Goal: Find specific page/section: Find specific page/section

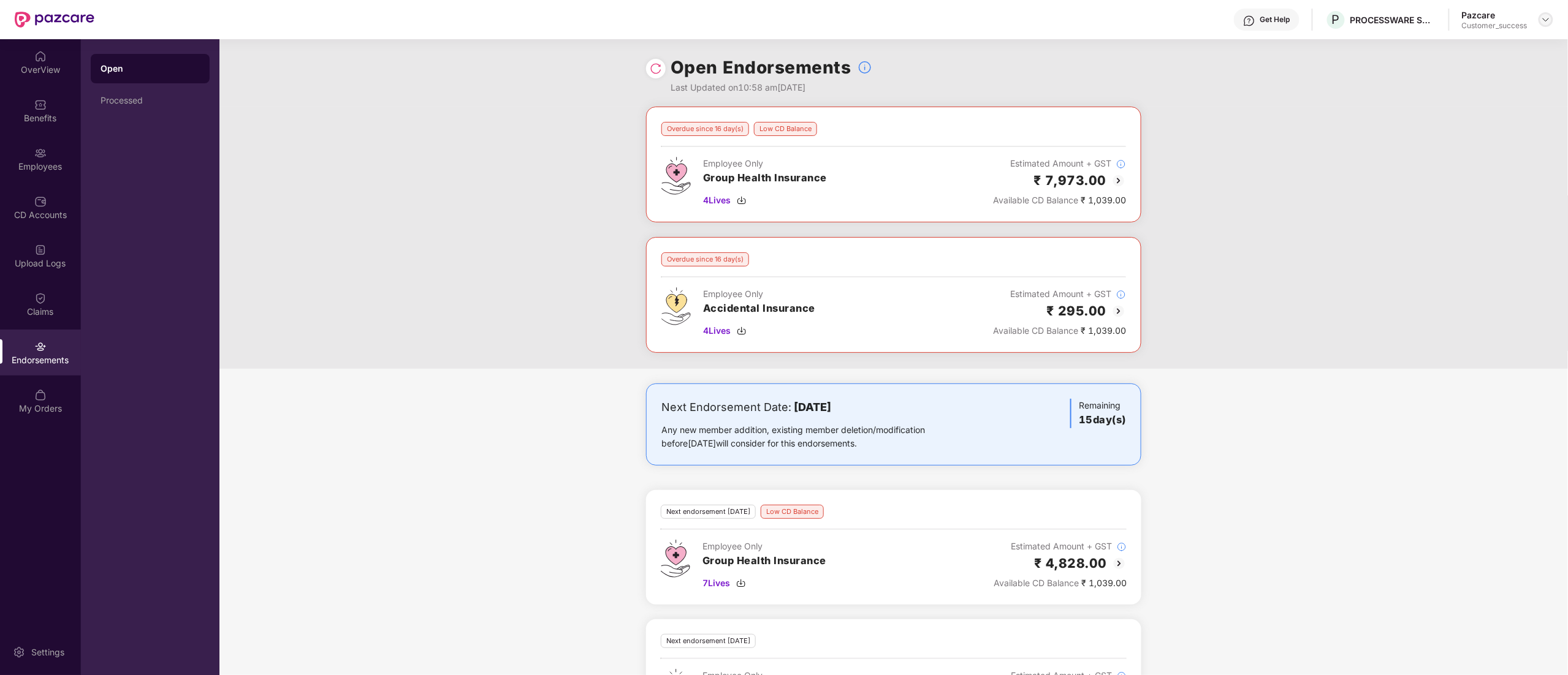
drag, startPoint x: 1545, startPoint y: 19, endPoint x: 1535, endPoint y: 32, distance: 16.4
click at [1544, 19] on img at bounding box center [1545, 19] width 10 height 10
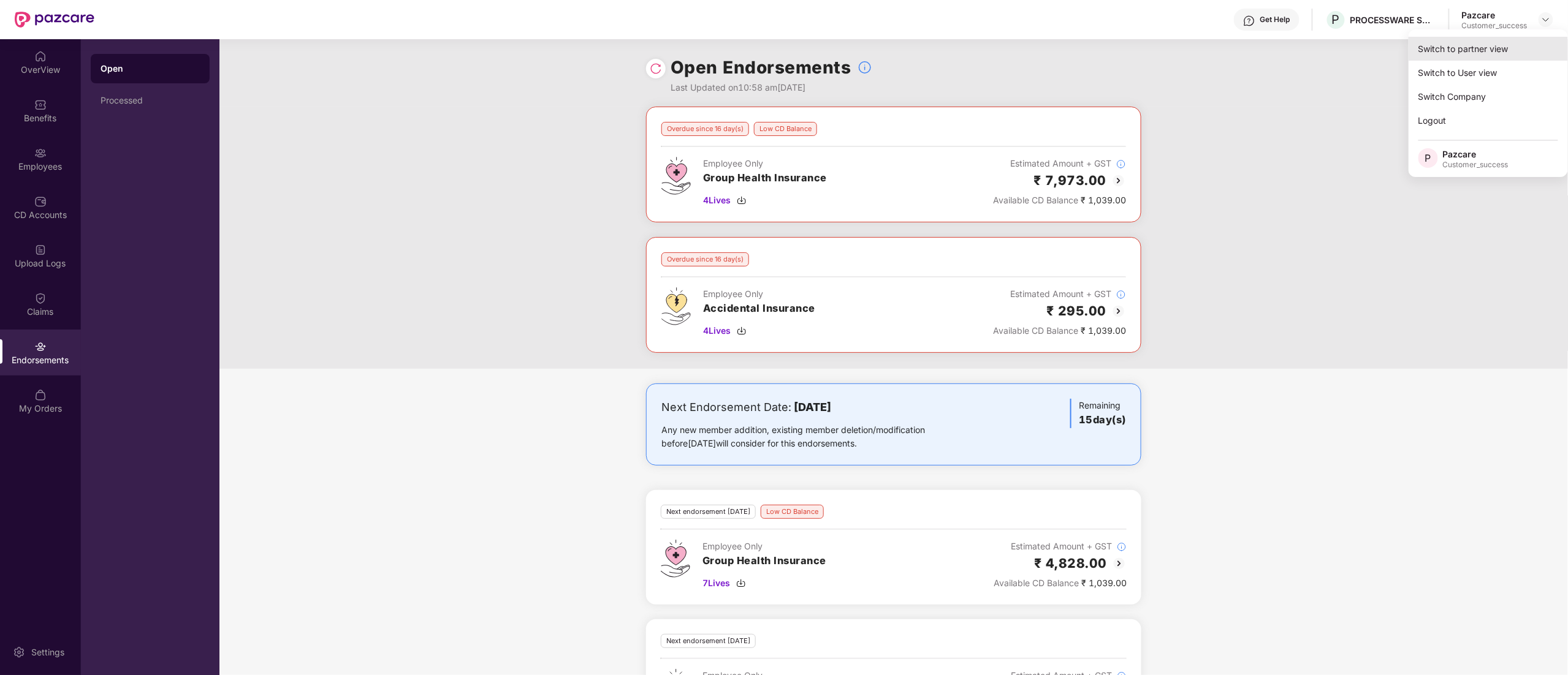
click at [1462, 46] on div "Switch to partner view" at bounding box center [1488, 49] width 159 height 23
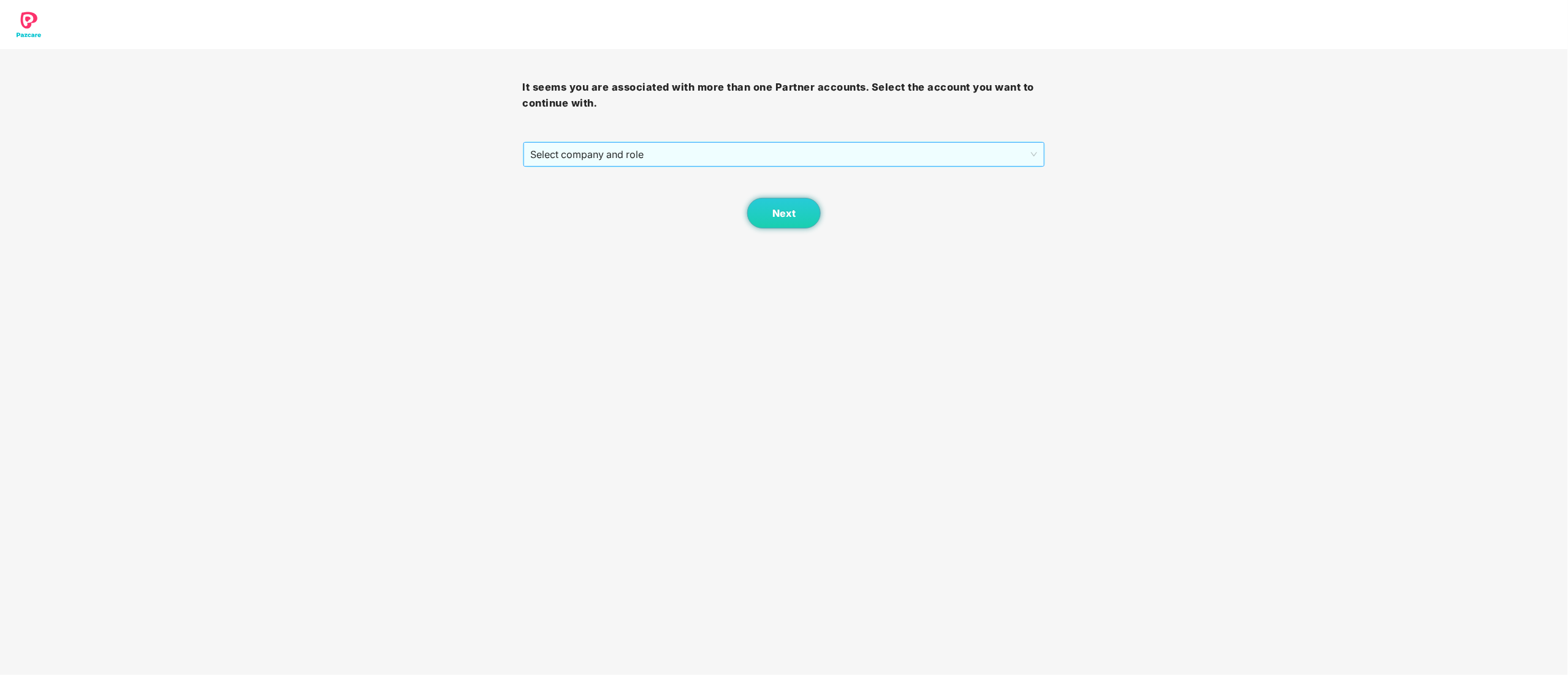
click at [564, 155] on span "Select company and role" at bounding box center [784, 155] width 507 height 23
drag, startPoint x: 587, startPoint y: 198, endPoint x: 775, endPoint y: 216, distance: 188.9
click at [587, 201] on div "Pazcare - CUSTOMER_SUCCESS" at bounding box center [785, 198] width 508 height 14
click at [798, 212] on button "Next" at bounding box center [783, 213] width 73 height 31
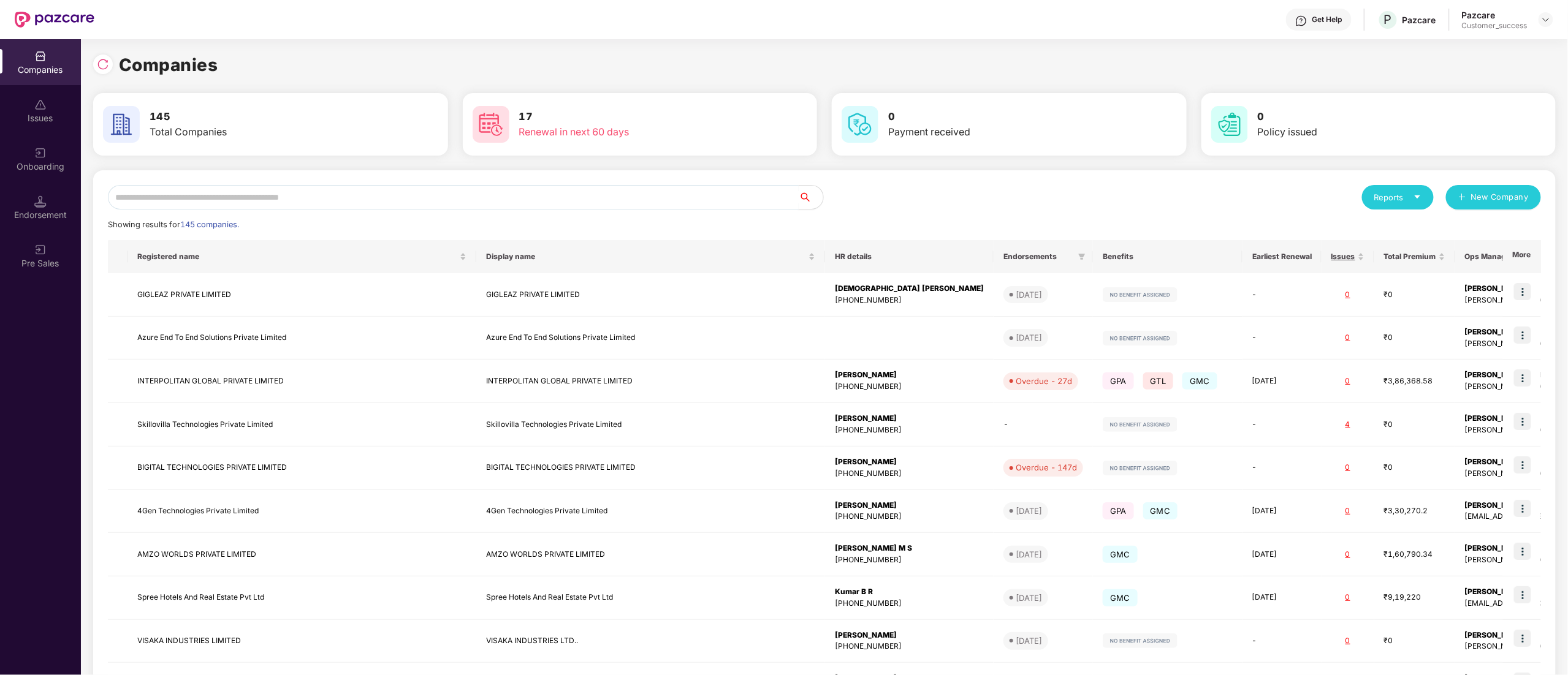
click at [222, 195] on input "text" at bounding box center [453, 197] width 691 height 24
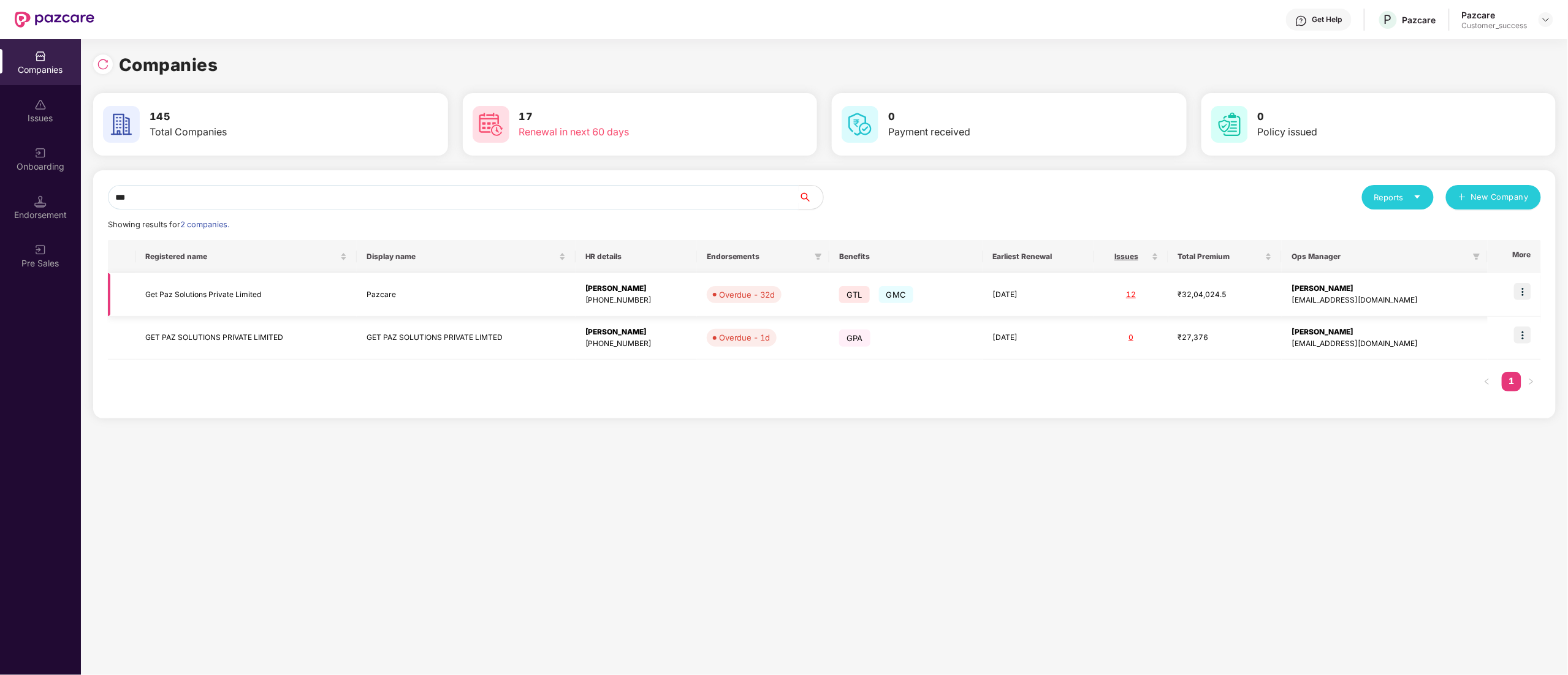
type input "***"
click at [209, 294] on td "Get Paz Solutions Private Limited" at bounding box center [246, 295] width 222 height 43
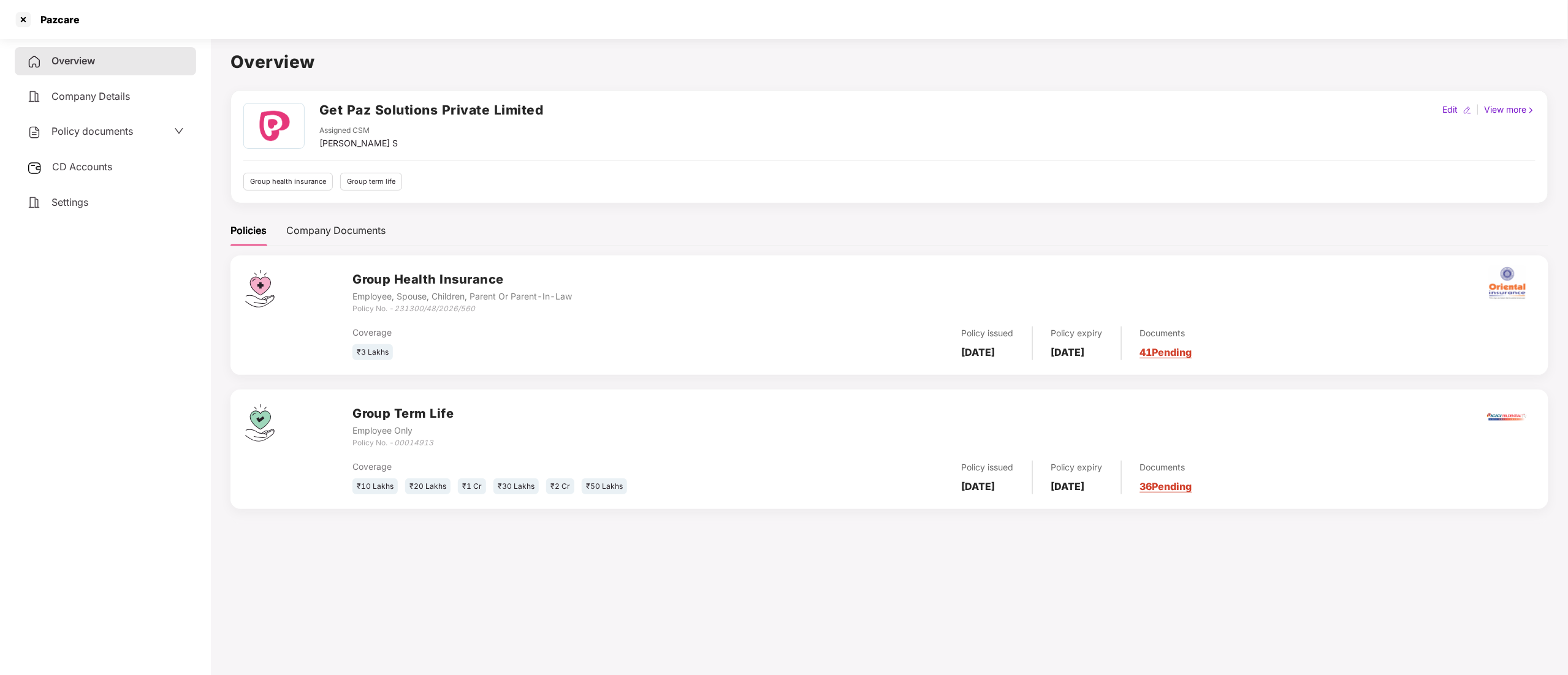
click at [89, 132] on span "Policy documents" at bounding box center [92, 131] width 81 height 13
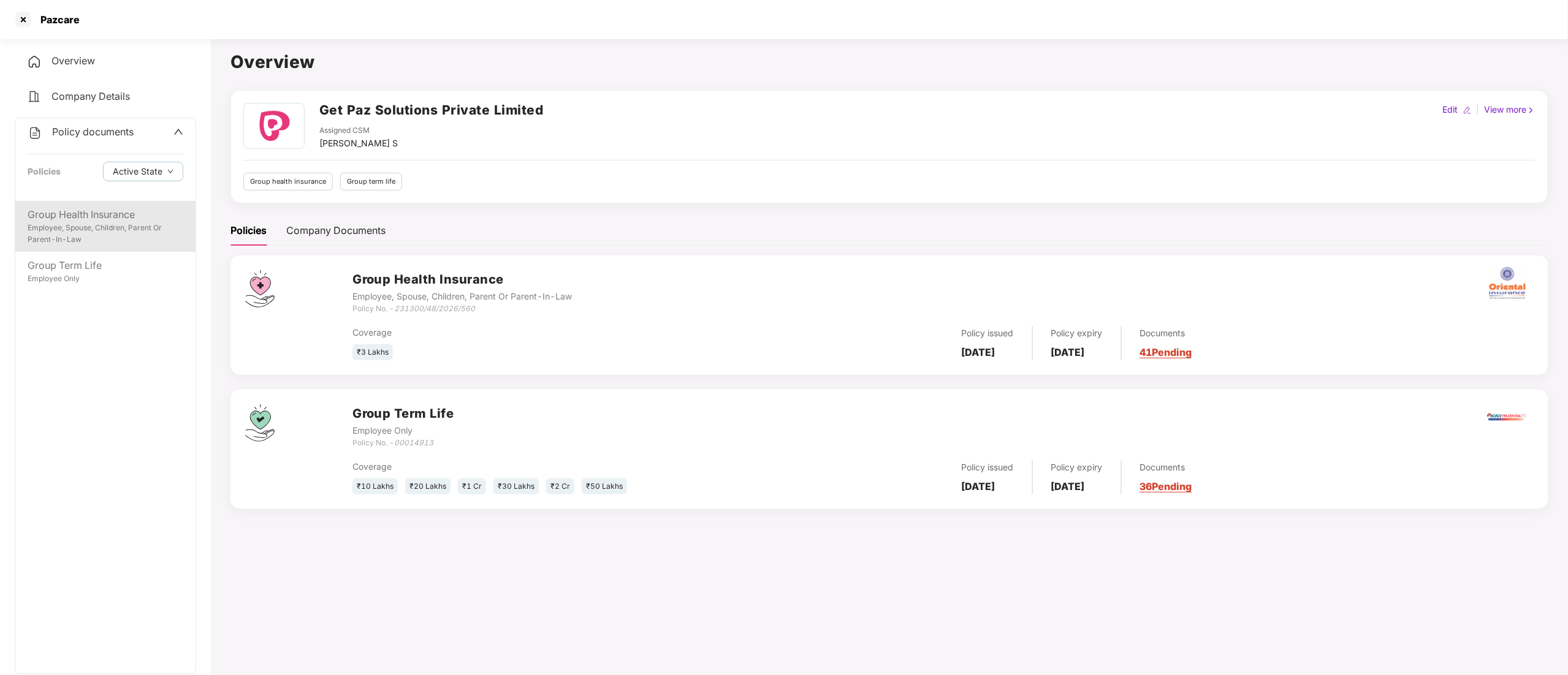
click at [66, 220] on div "Group Health Insurance" at bounding box center [106, 214] width 156 height 15
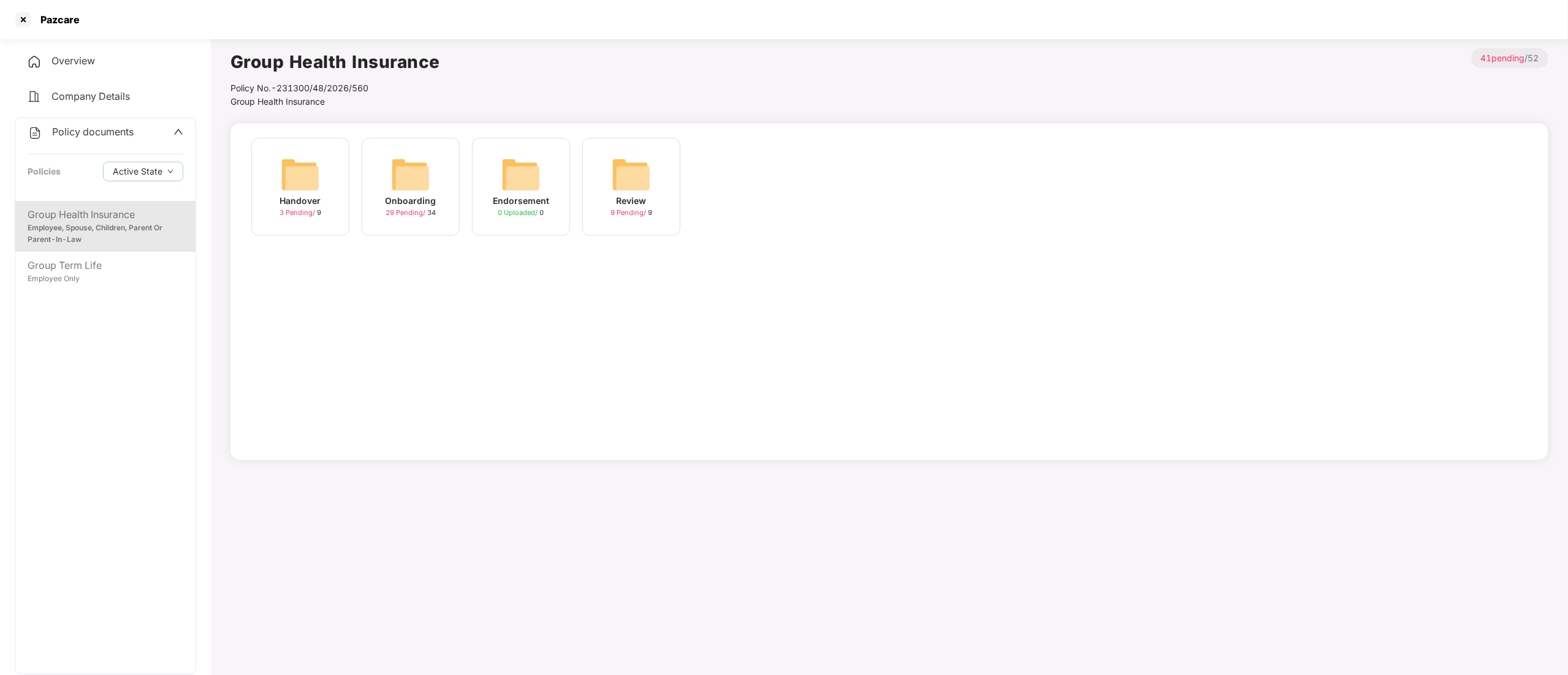
click at [410, 182] on img at bounding box center [410, 173] width 39 height 39
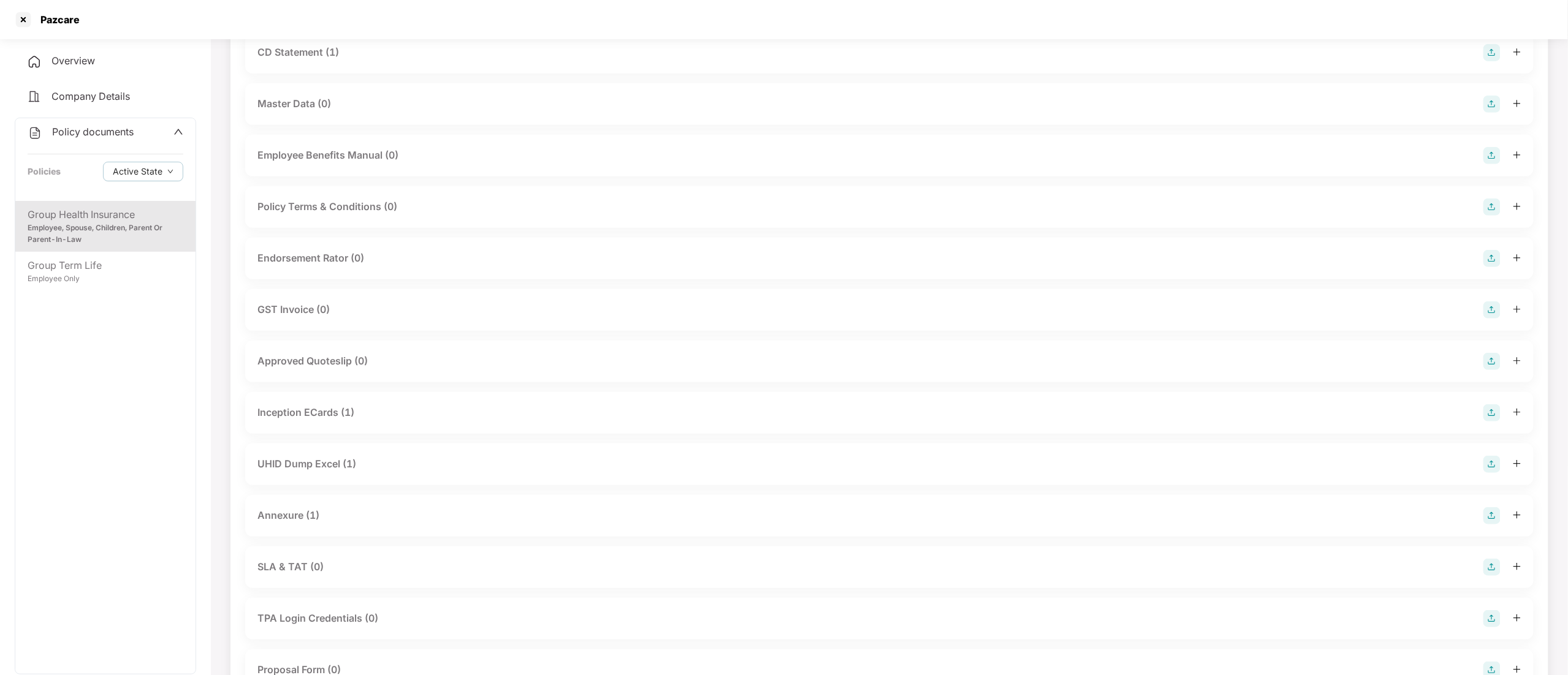
scroll to position [245, 0]
click at [89, 277] on div "Employee Only" at bounding box center [106, 278] width 156 height 12
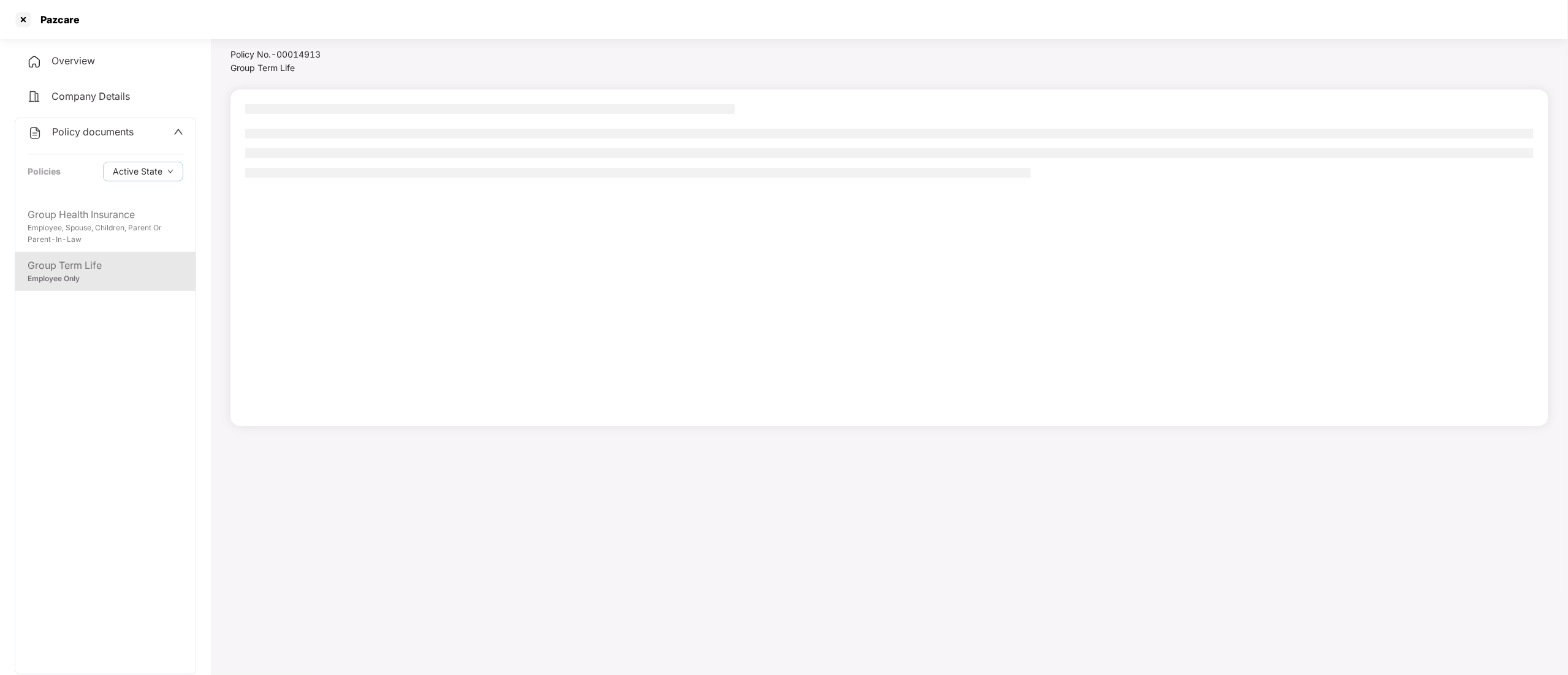
scroll to position [33, 0]
click at [402, 148] on img at bounding box center [410, 141] width 39 height 39
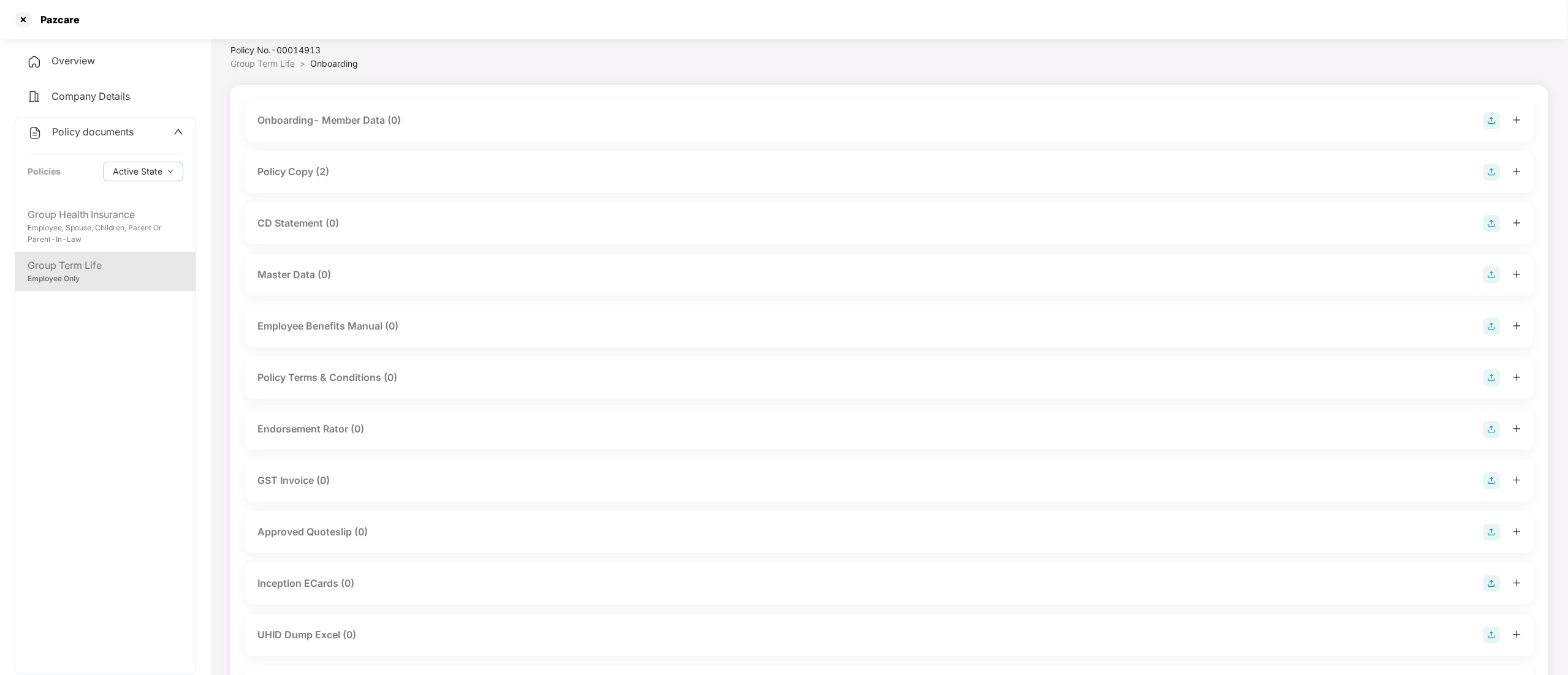
scroll to position [0, 0]
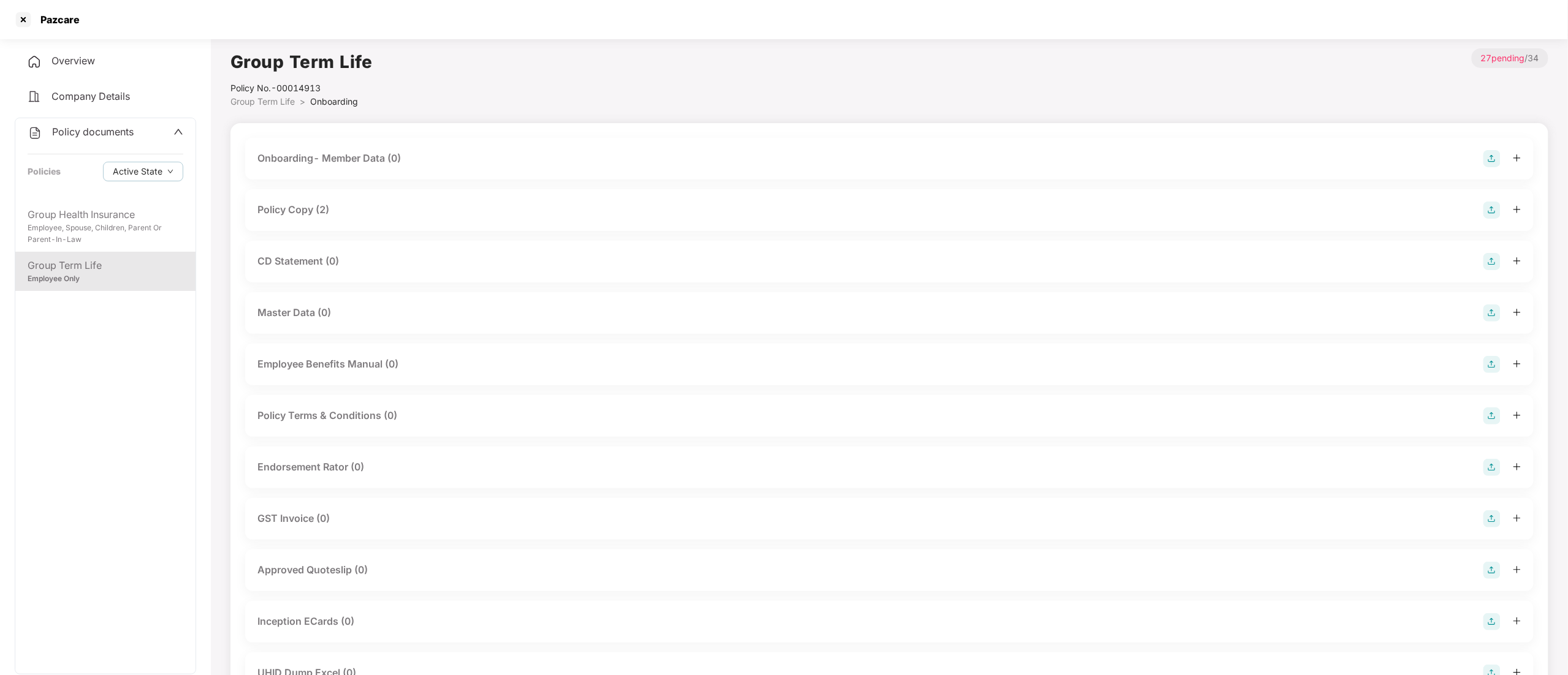
click at [306, 263] on div "CD Statement (0)" at bounding box center [298, 261] width 81 height 15
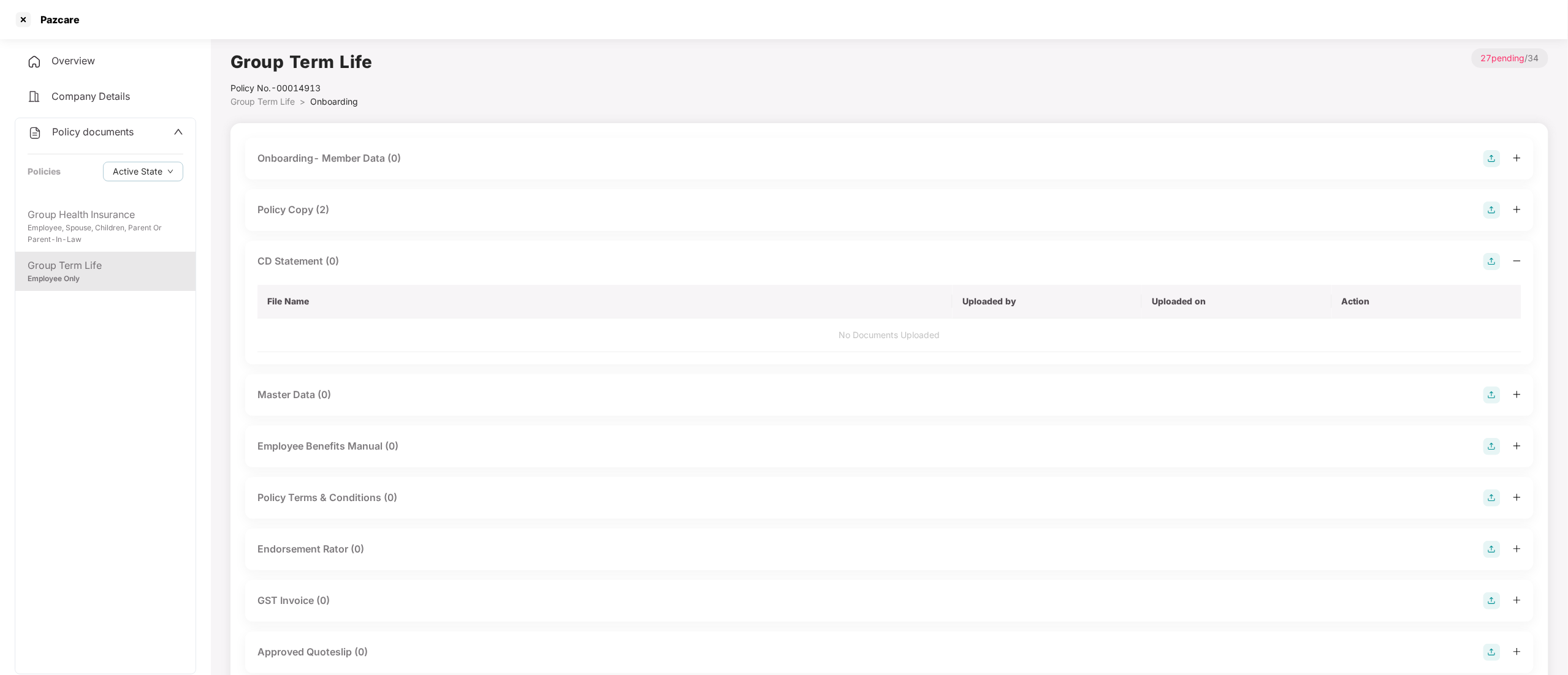
click at [1490, 259] on img at bounding box center [1491, 261] width 17 height 17
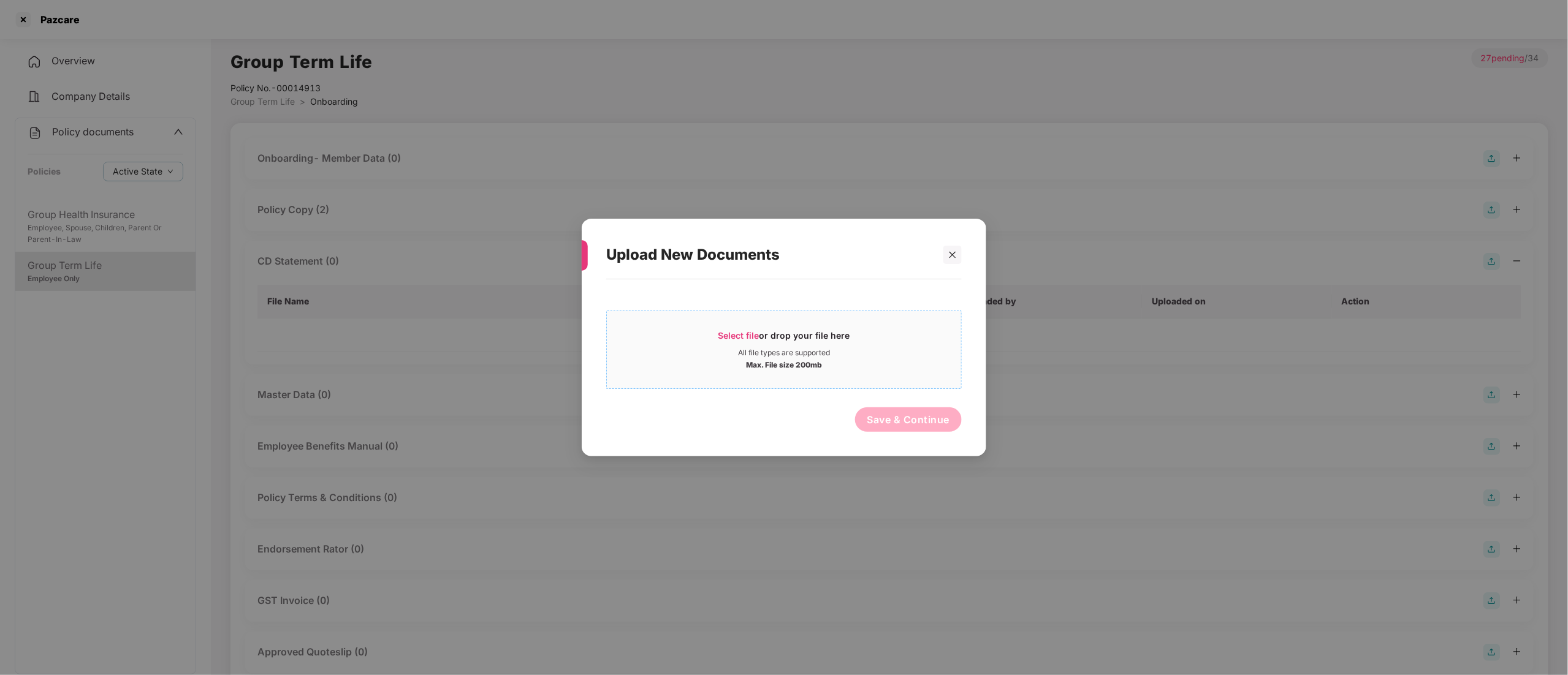
click at [800, 327] on span "Select file or drop your file here All file types are supported Max. File size …" at bounding box center [784, 349] width 354 height 59
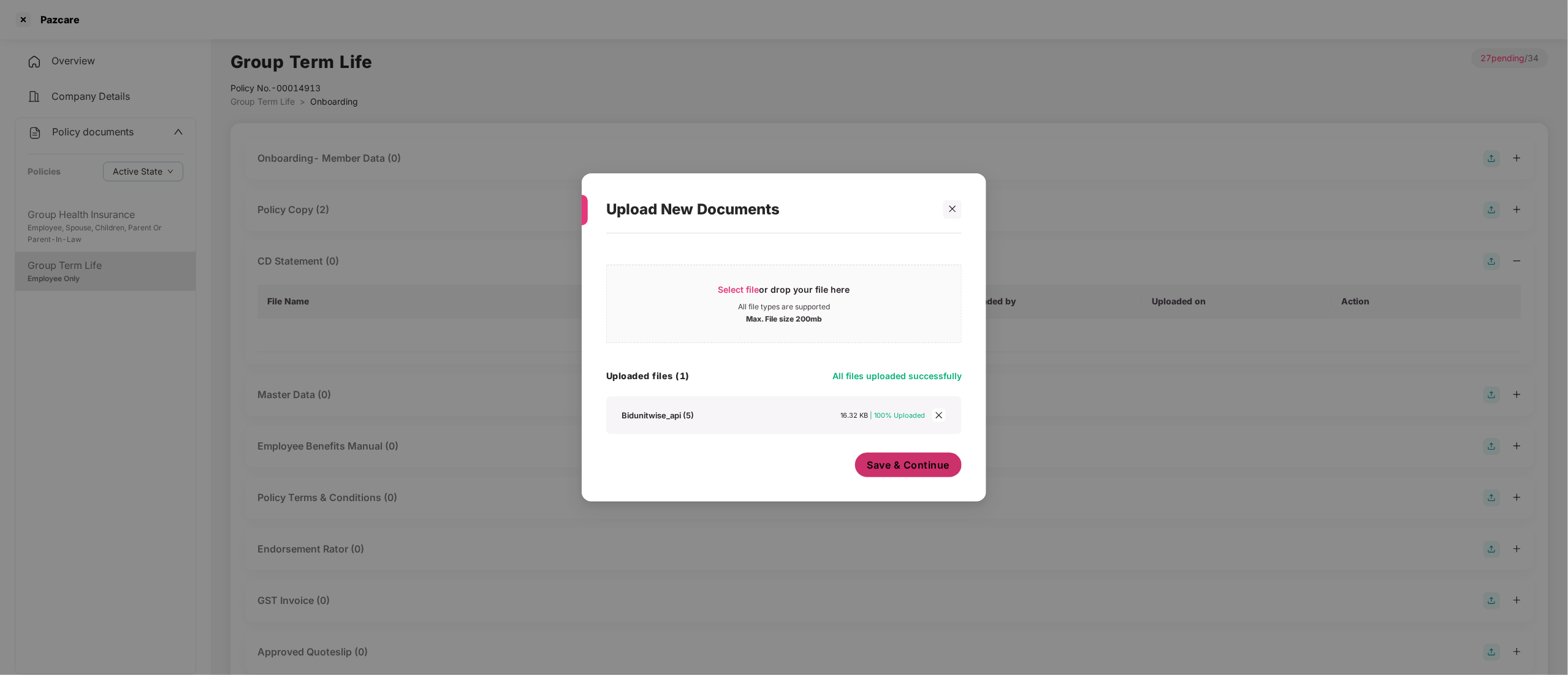
click at [925, 470] on span "Save & Continue" at bounding box center [909, 464] width 83 height 14
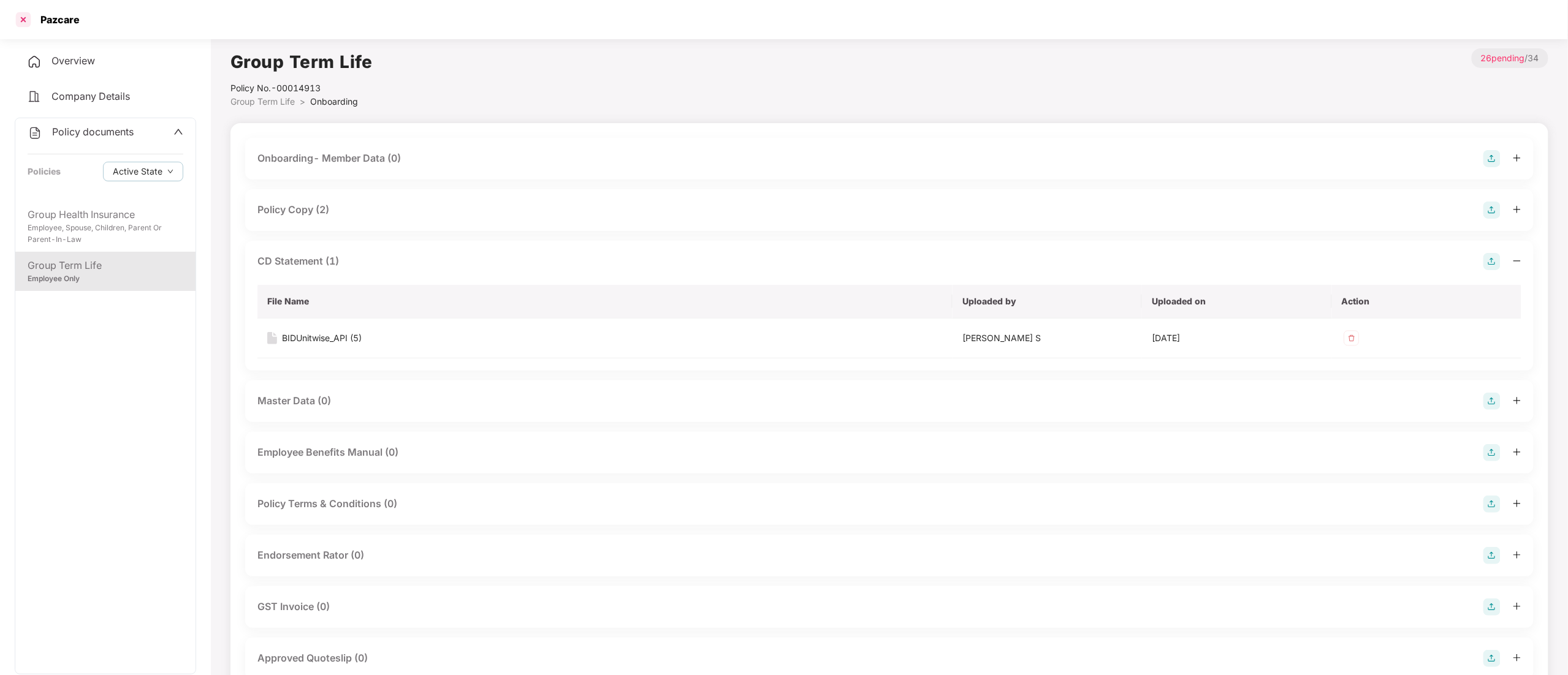
click at [24, 17] on div at bounding box center [24, 20] width 20 height 20
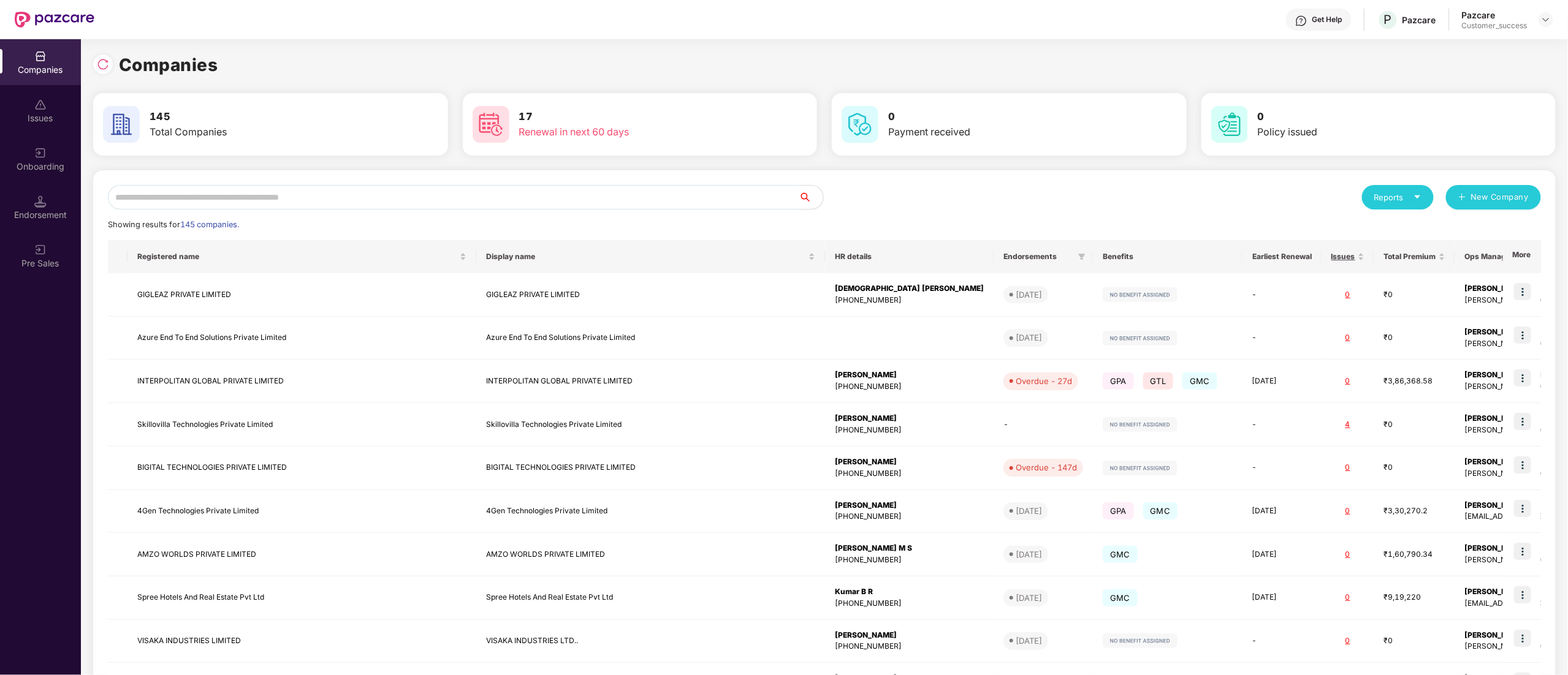
click at [155, 185] on input "text" at bounding box center [453, 197] width 691 height 24
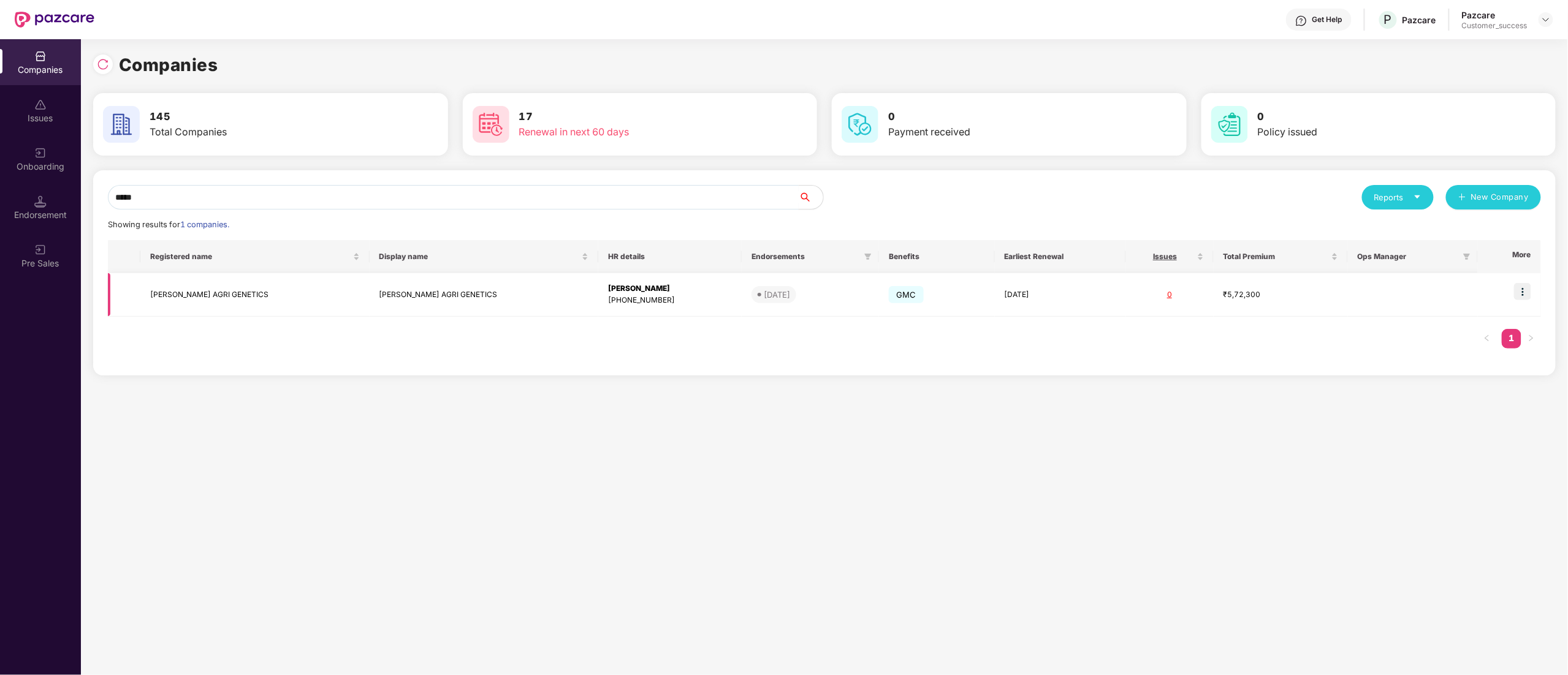
type input "*****"
click at [170, 303] on td "[PERSON_NAME] AGRI GENETICS" at bounding box center [254, 295] width 229 height 43
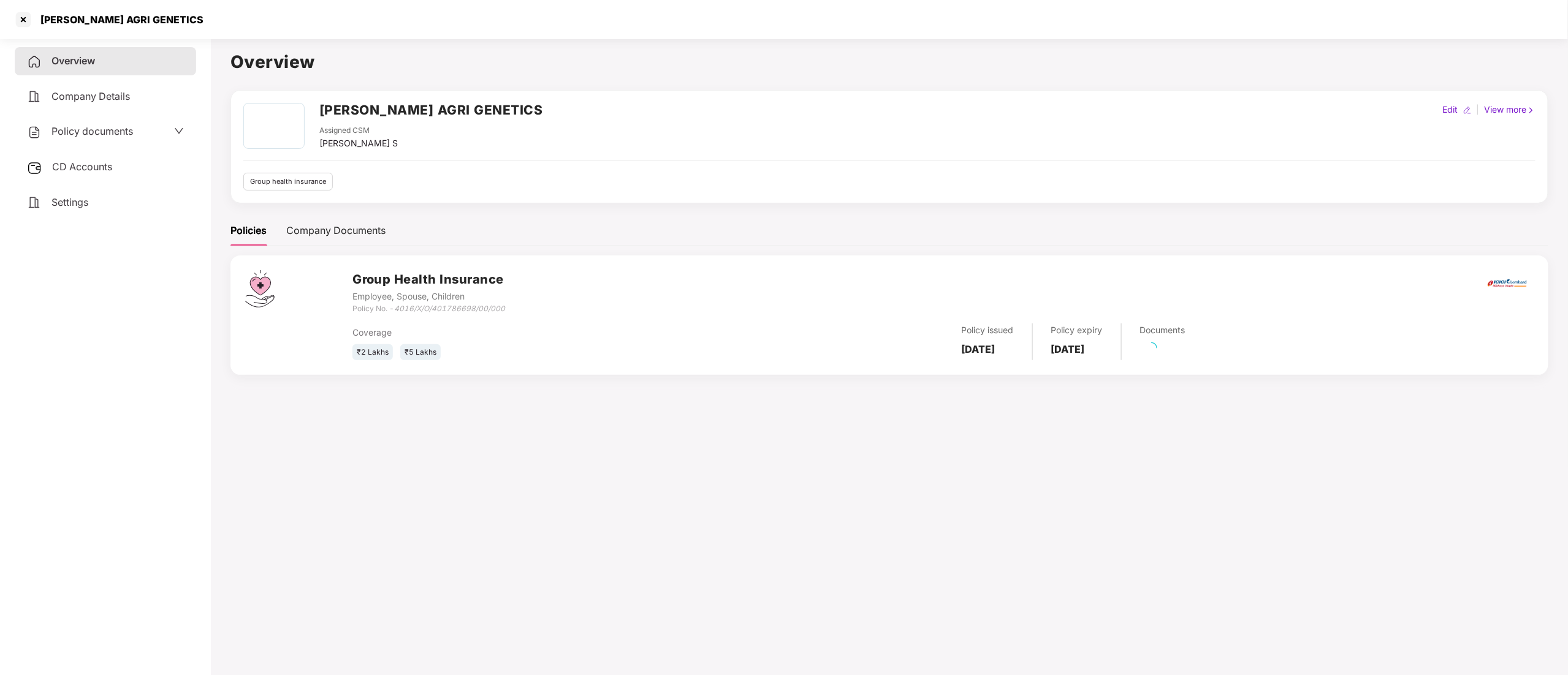
click at [71, 161] on span "CD Accounts" at bounding box center [82, 167] width 60 height 13
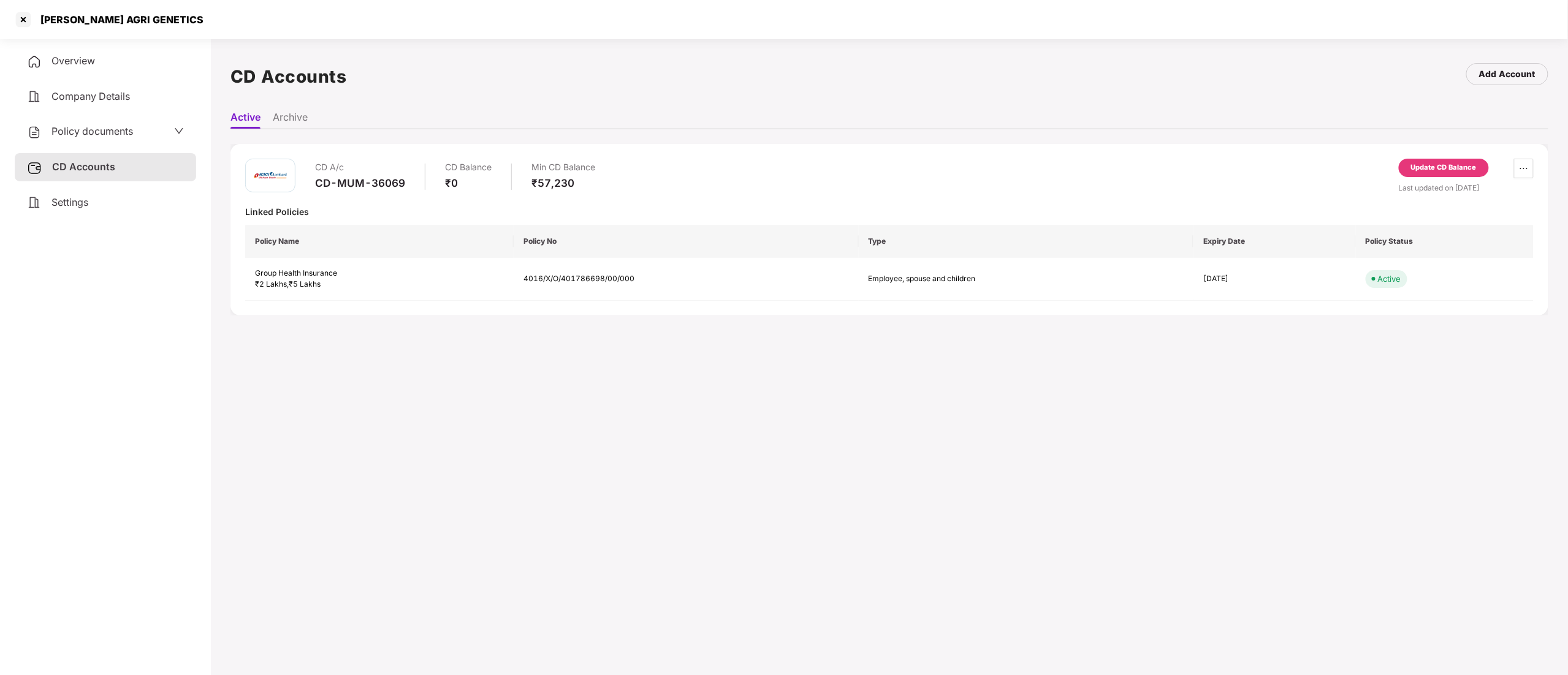
click at [71, 117] on div "Policy documents" at bounding box center [105, 131] width 182 height 28
click at [69, 131] on span "Policy documents" at bounding box center [92, 131] width 81 height 13
click at [76, 212] on div "Group Health Insurance" at bounding box center [106, 214] width 156 height 15
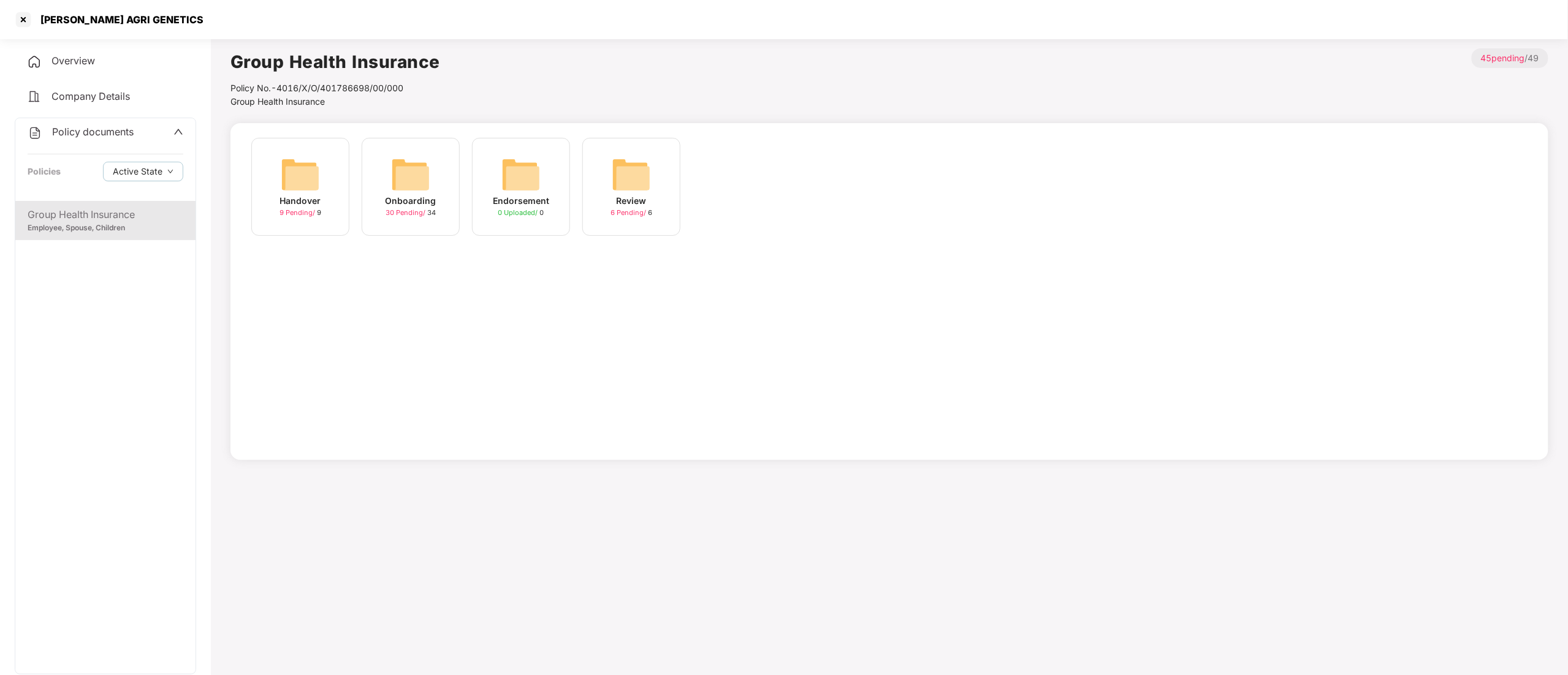
click at [429, 189] on img at bounding box center [410, 173] width 39 height 39
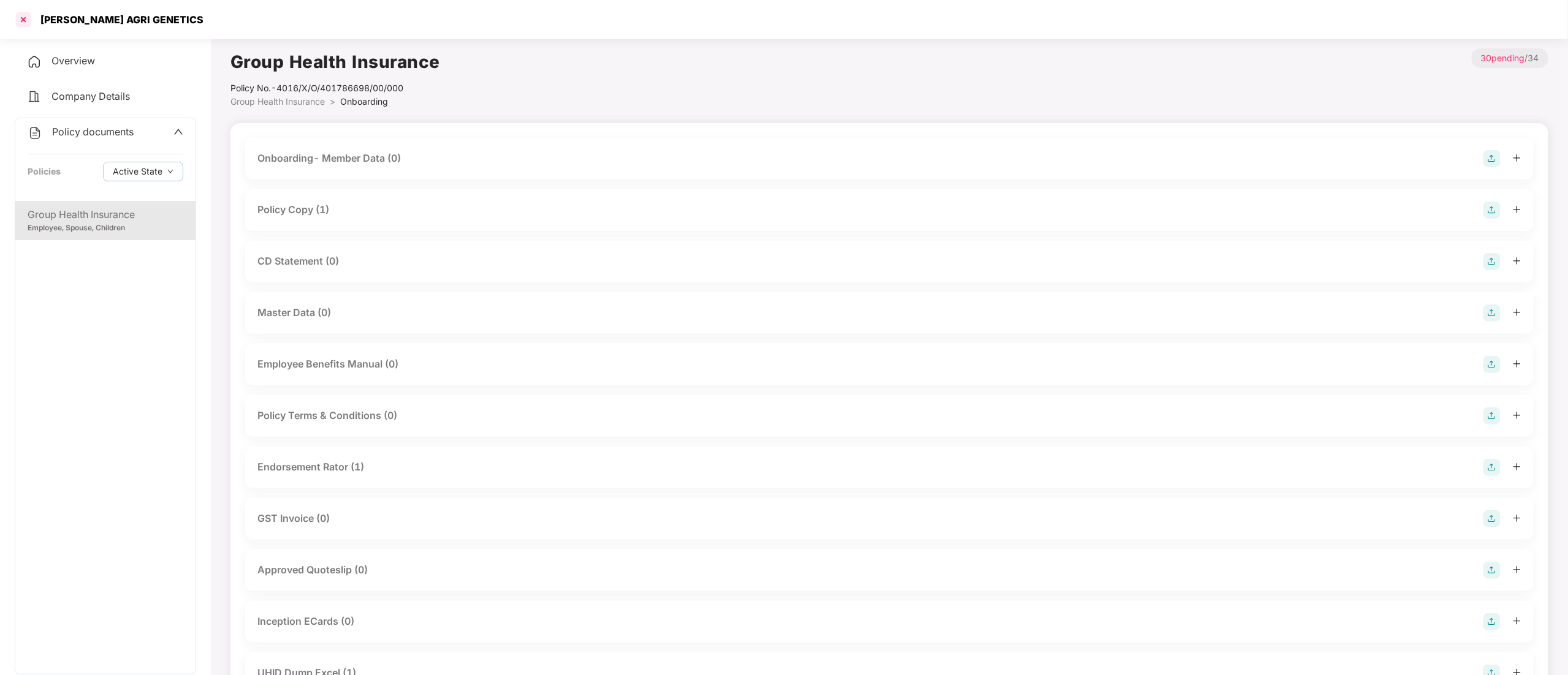
click at [15, 23] on div at bounding box center [24, 20] width 20 height 20
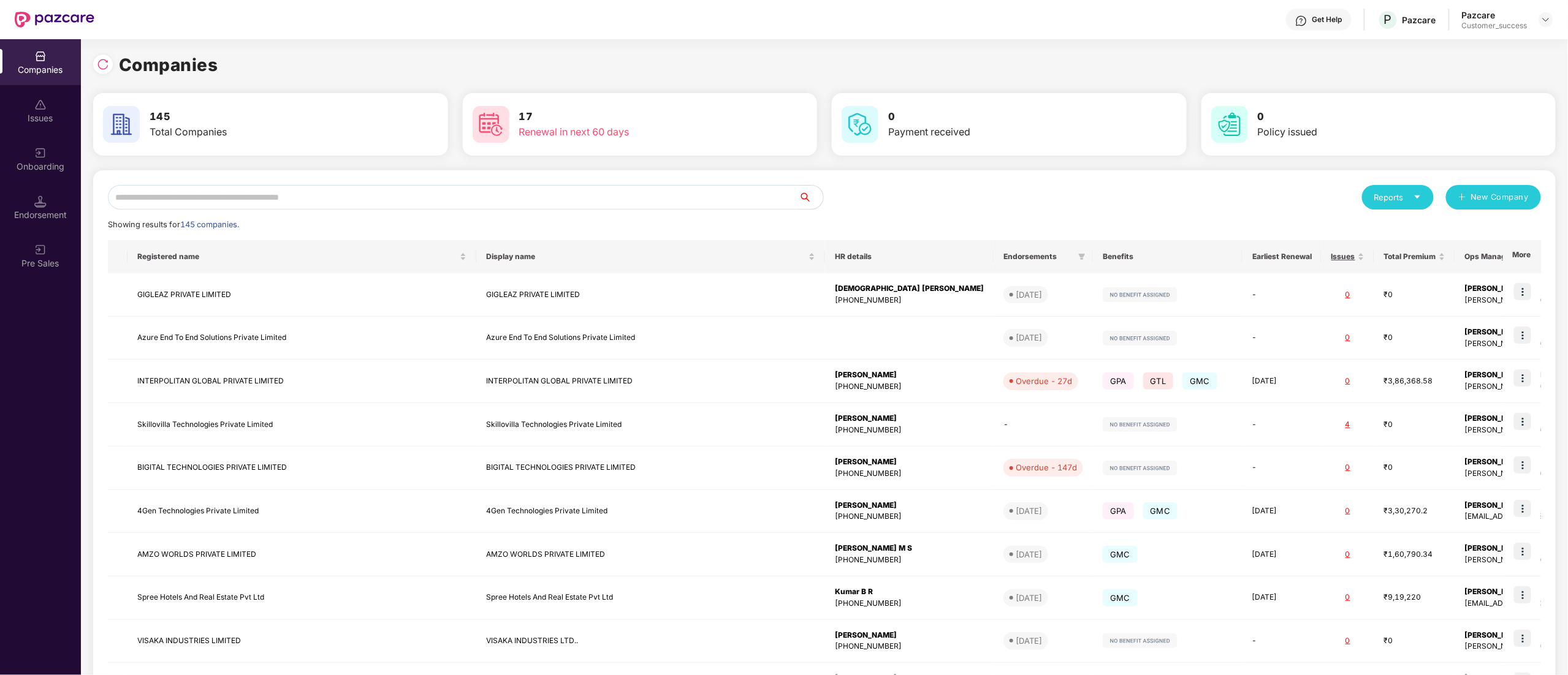
click at [165, 199] on input "text" at bounding box center [453, 197] width 691 height 24
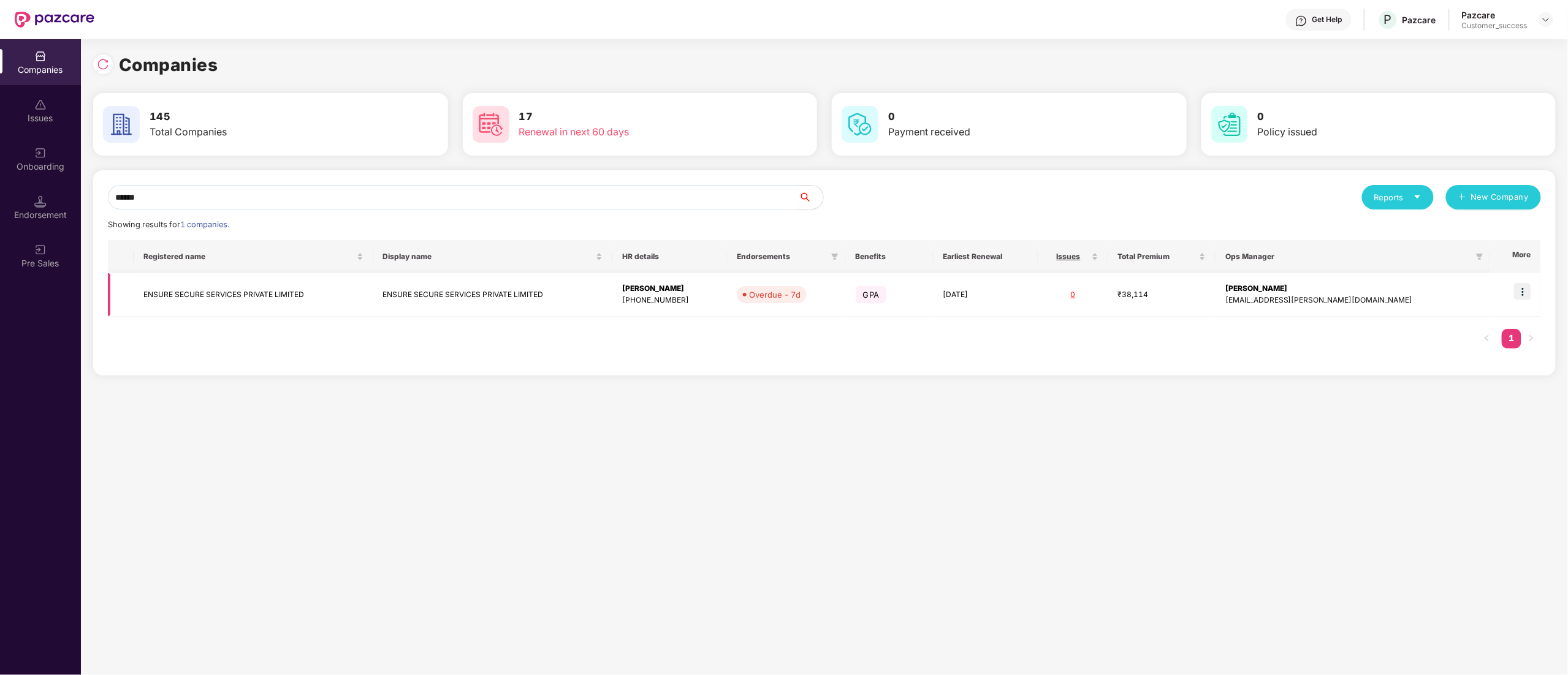
type input "******"
click at [1525, 291] on img at bounding box center [1522, 291] width 17 height 17
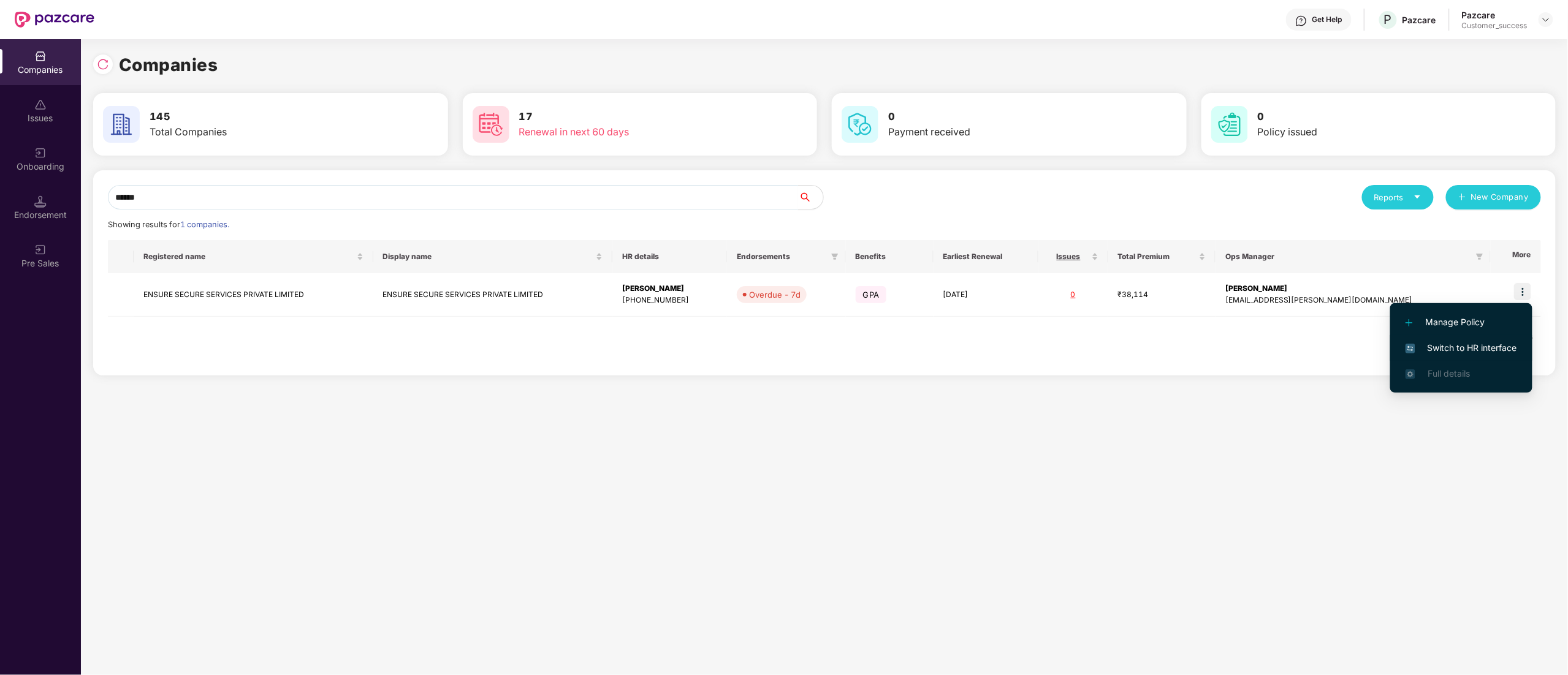
click at [1452, 351] on span "Switch to HR interface" at bounding box center [1460, 348] width 111 height 14
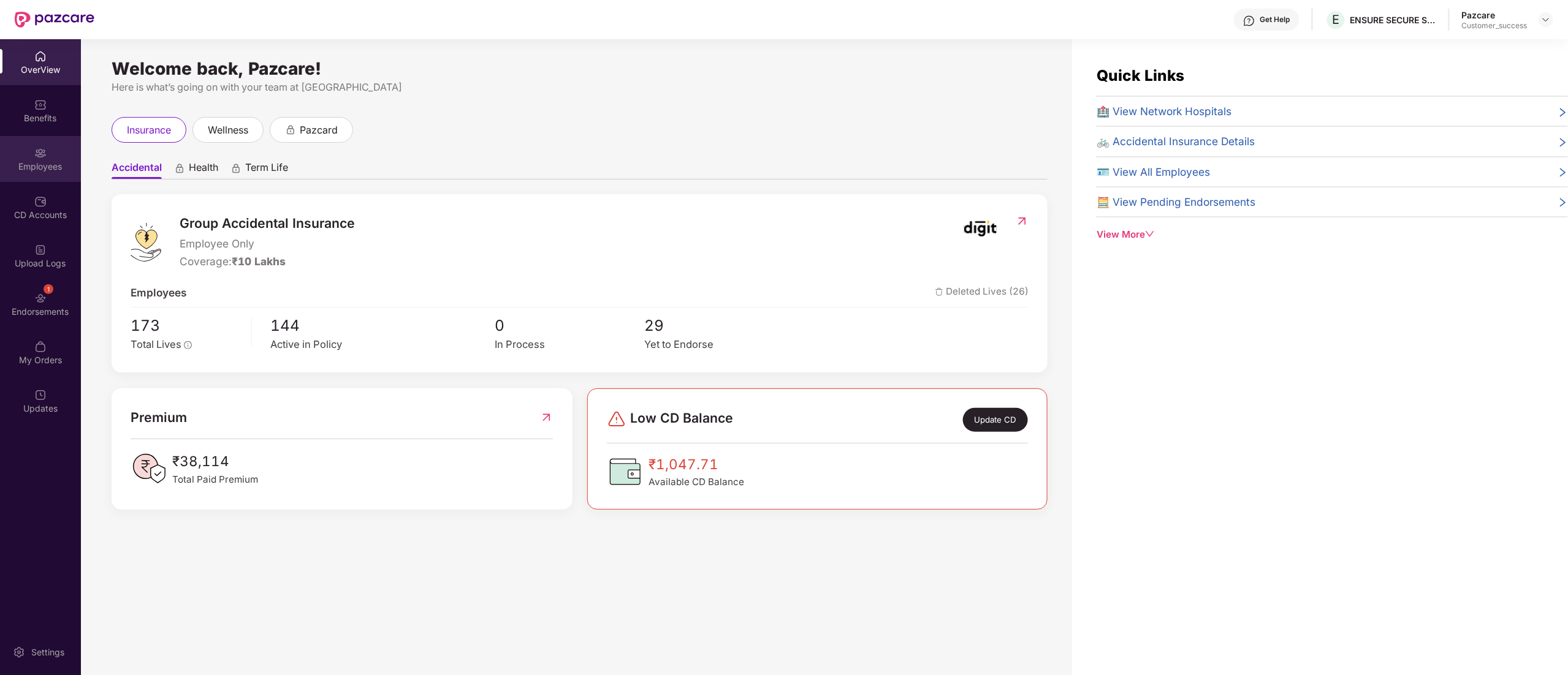
click at [28, 161] on div "Employees" at bounding box center [40, 167] width 80 height 13
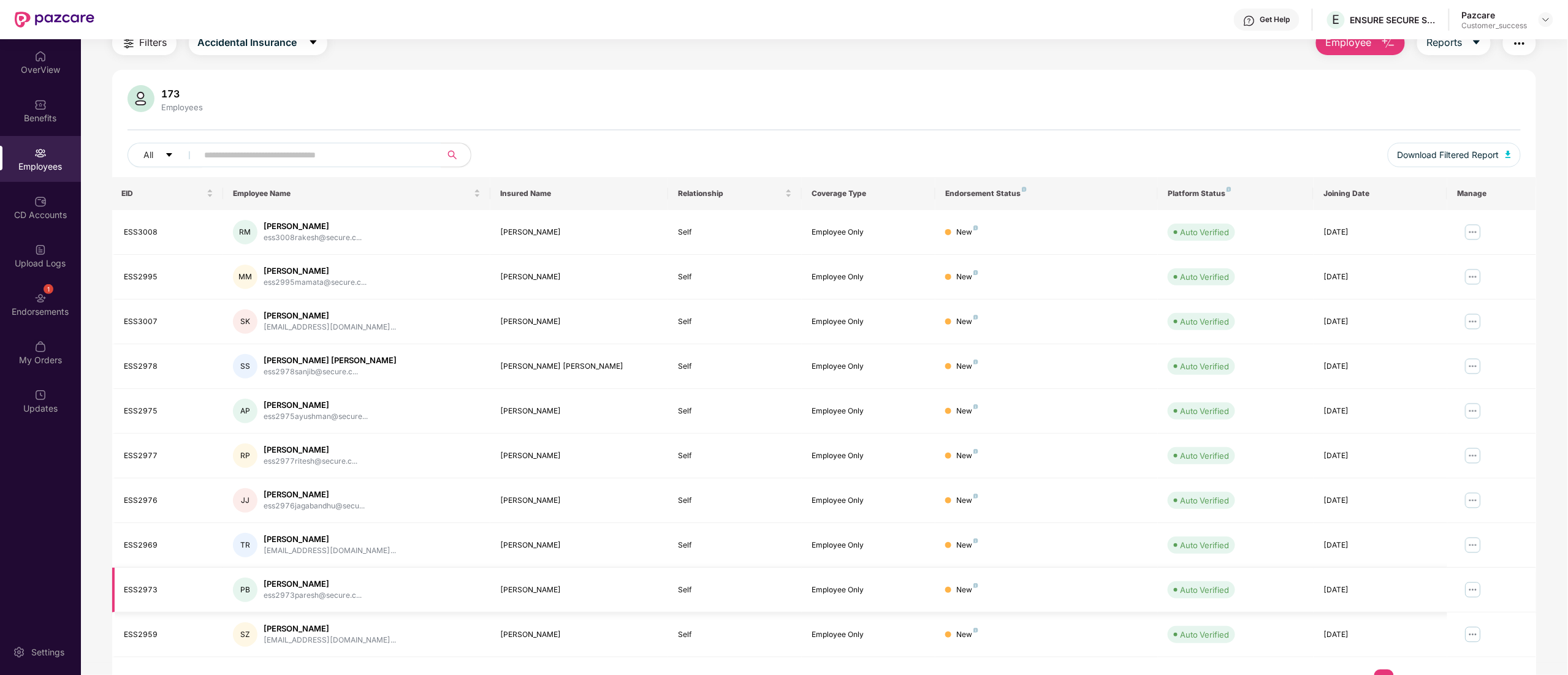
scroll to position [80, 0]
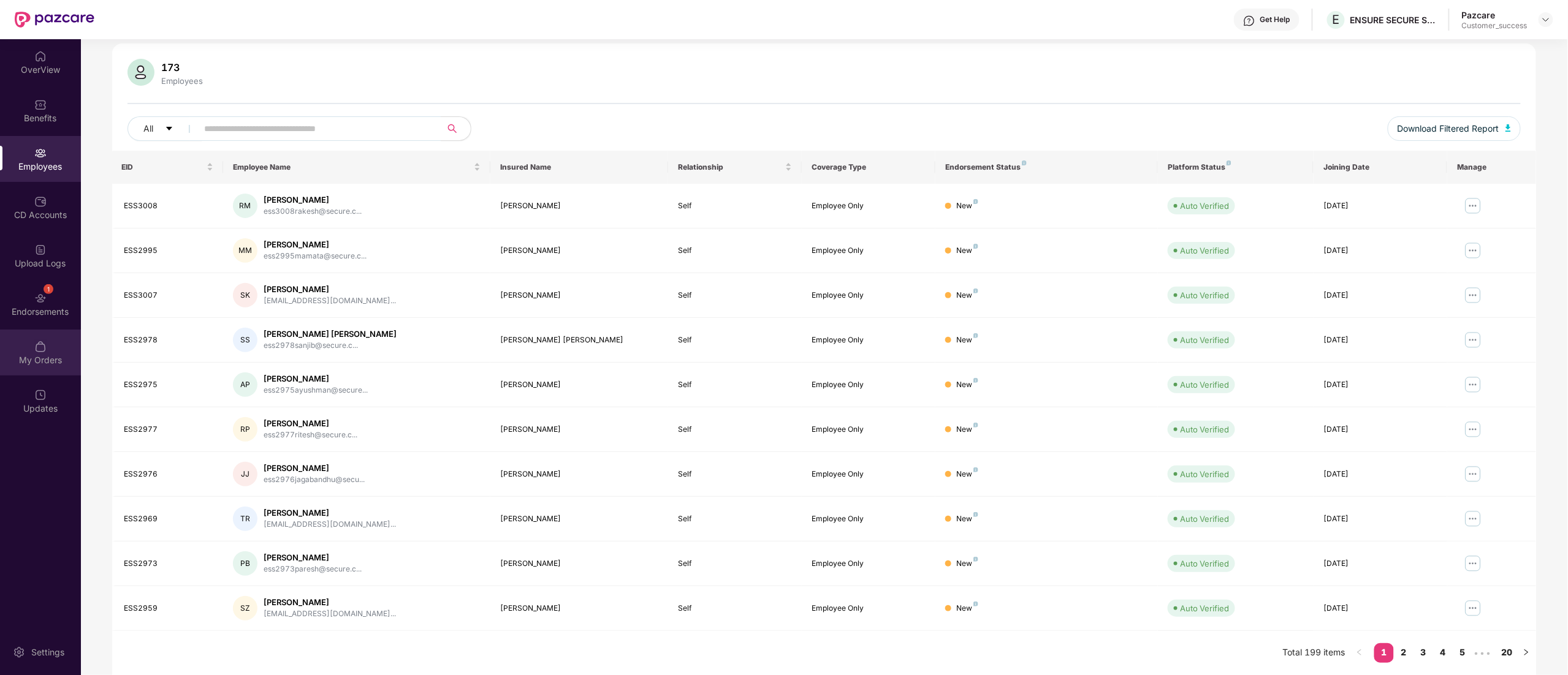
click at [32, 345] on div "My Orders" at bounding box center [40, 352] width 80 height 46
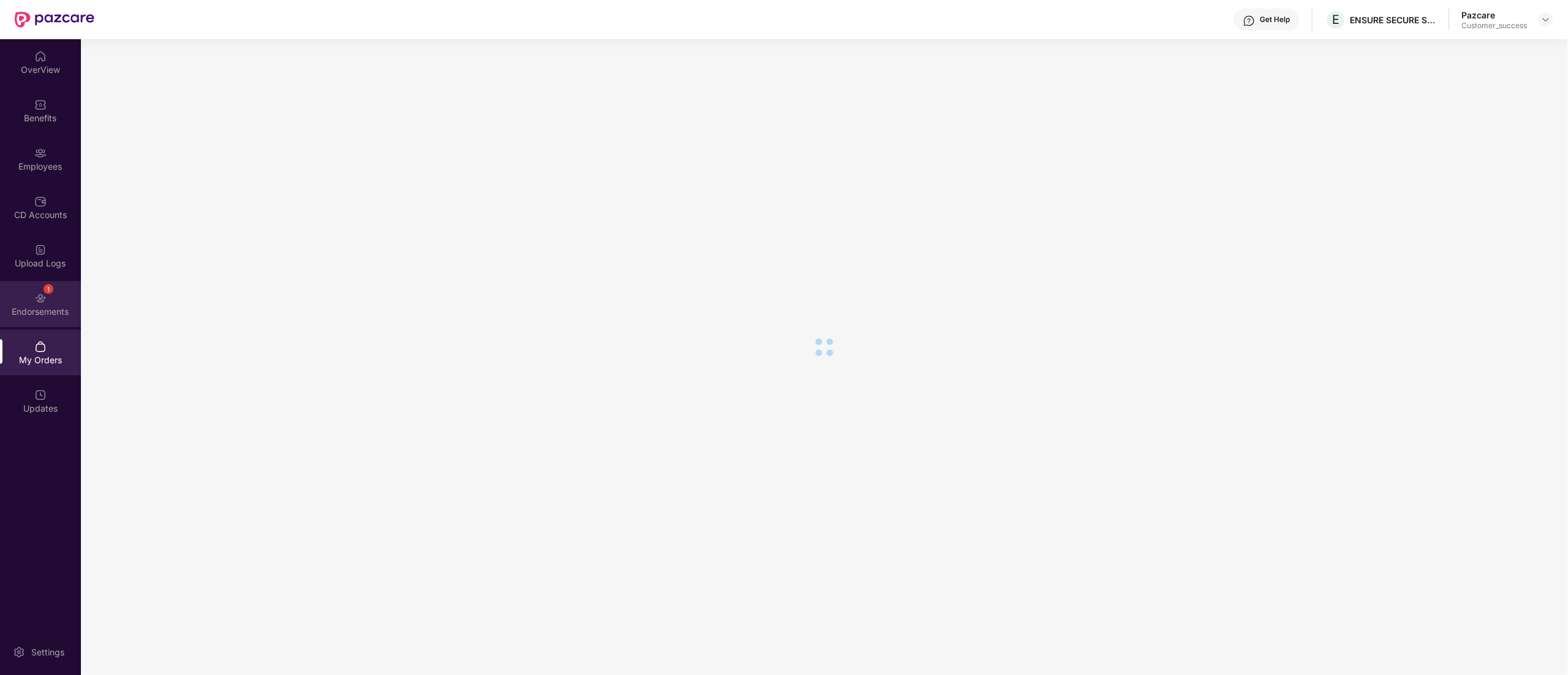
click at [27, 301] on div "1 Endorsements" at bounding box center [40, 304] width 80 height 46
